Goal: Navigation & Orientation: Find specific page/section

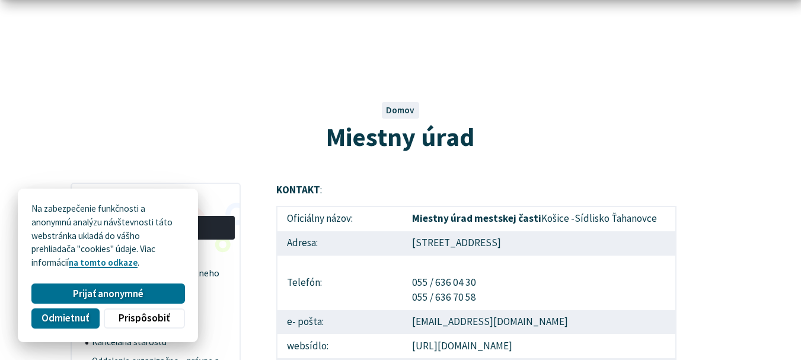
scroll to position [47, 0]
click at [571, 151] on h1 "Miestny úrad" at bounding box center [401, 137] width 660 height 28
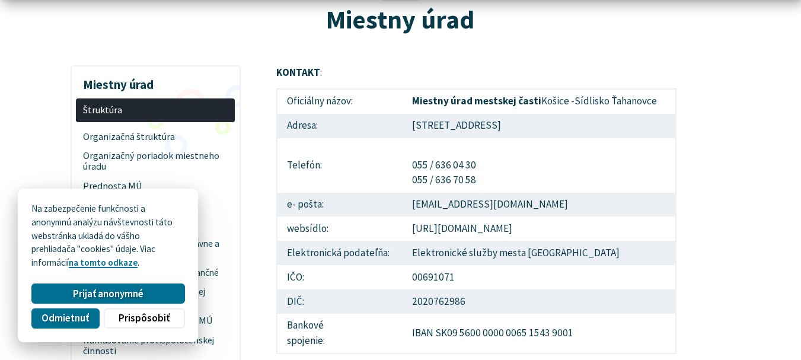
scroll to position [166, 0]
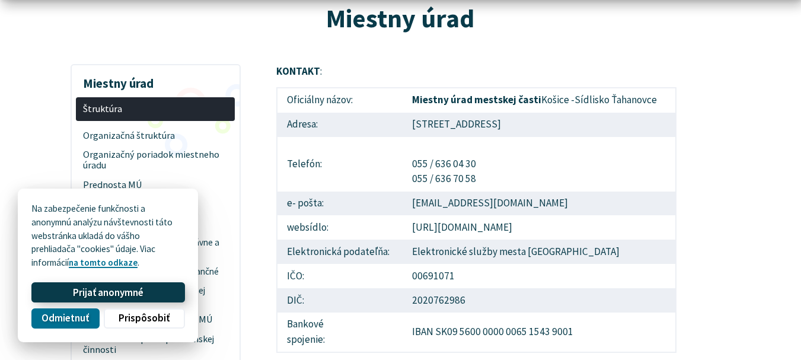
click at [181, 282] on button "Prijať anonymné" at bounding box center [107, 292] width 153 height 20
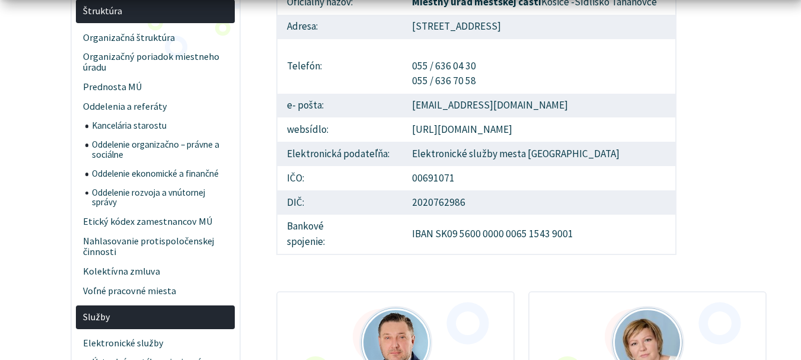
scroll to position [284, 0]
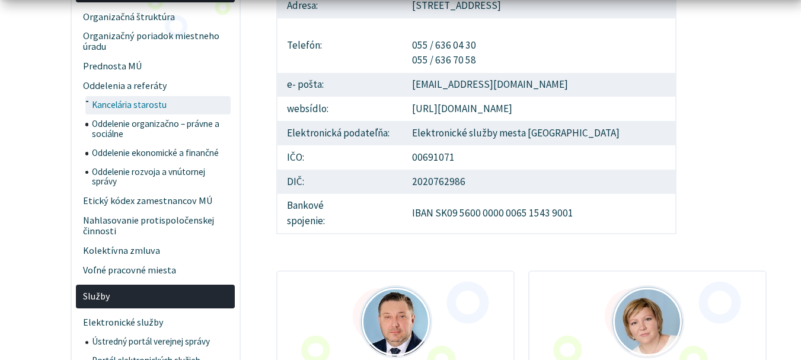
click at [140, 115] on span "Kancelária starostu" at bounding box center [160, 105] width 136 height 19
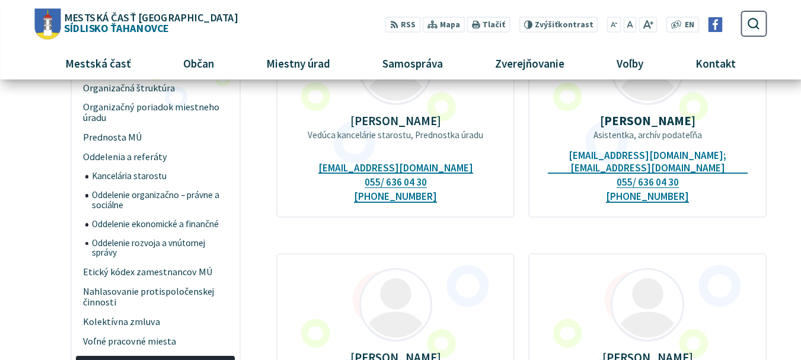
scroll to position [190, 0]
